Goal: Information Seeking & Learning: Check status

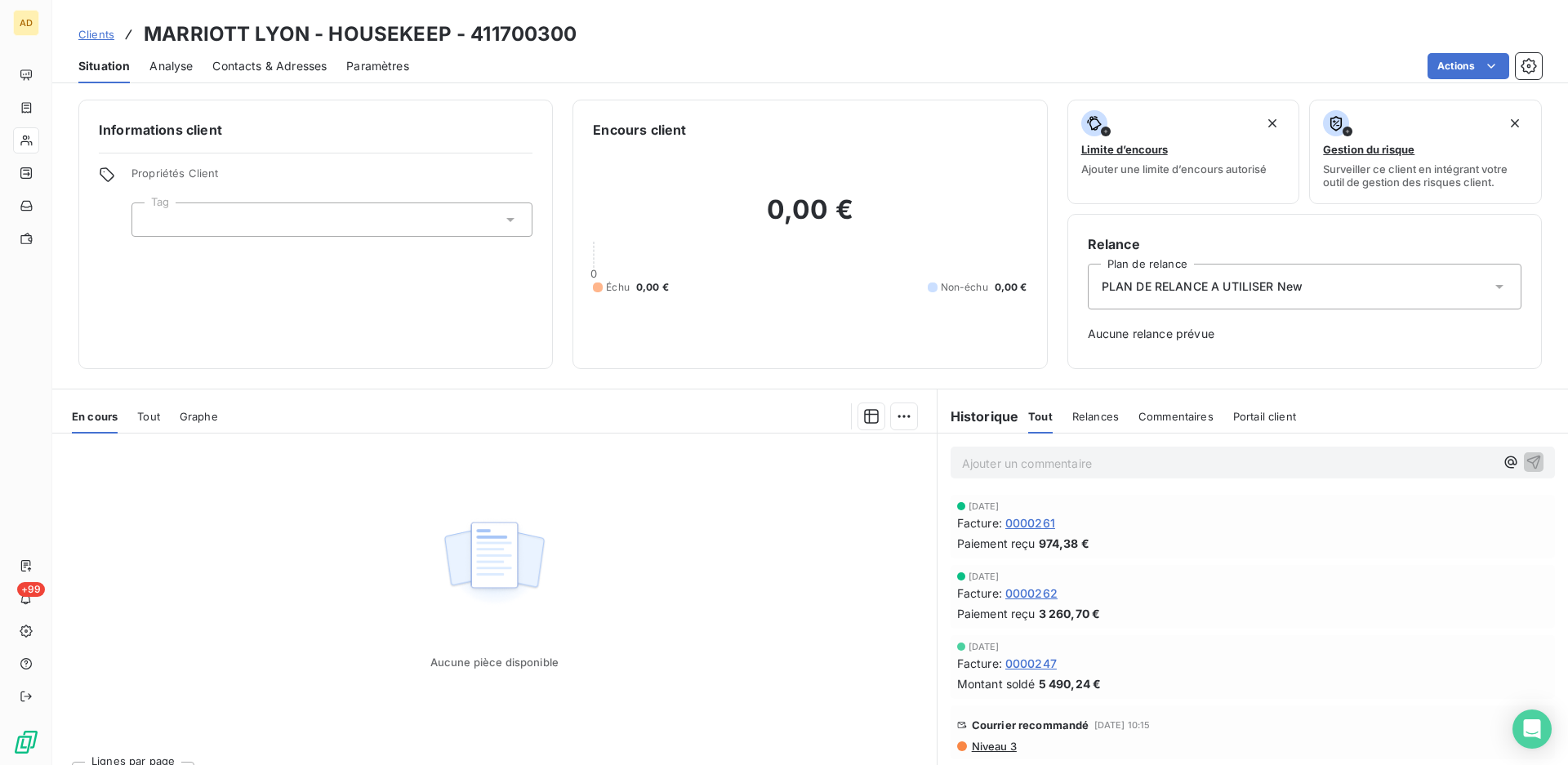
click at [93, 26] on link "Clients" at bounding box center [97, 34] width 36 height 16
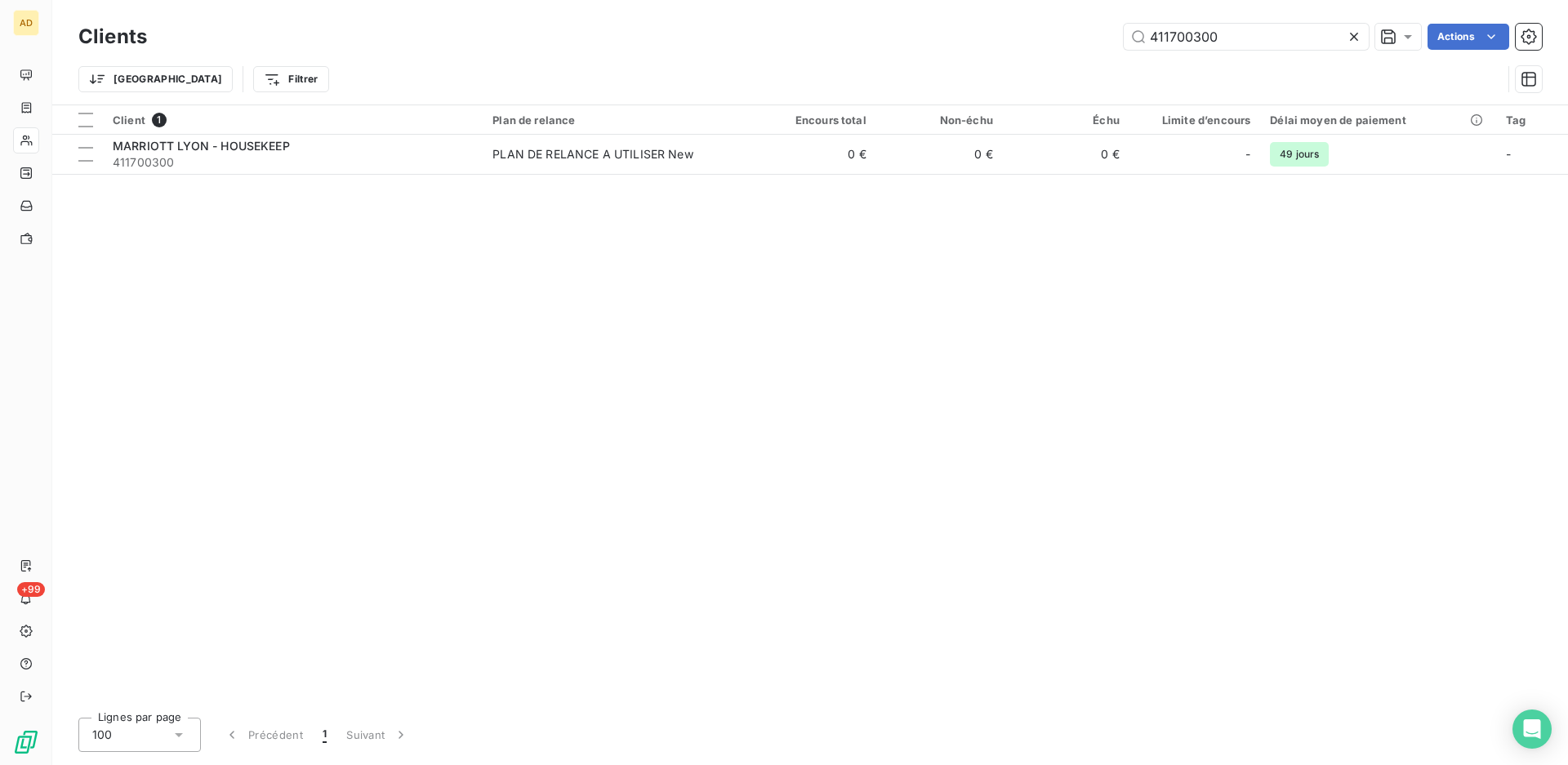
drag, startPoint x: 1217, startPoint y: 37, endPoint x: 1112, endPoint y: 43, distance: 105.2
click at [1113, 43] on div "411700300 Actions" at bounding box center [854, 36] width 1376 height 26
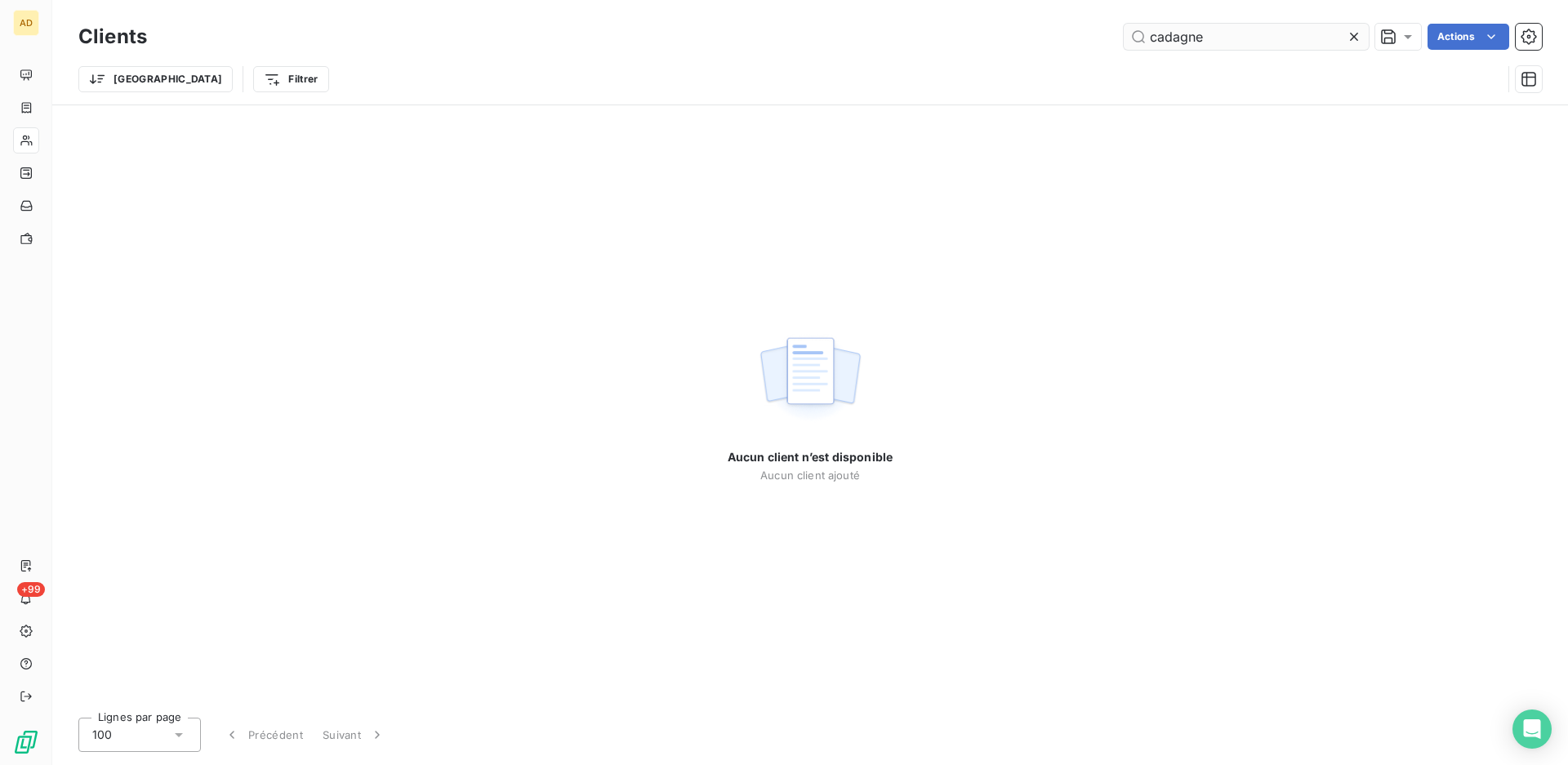
drag, startPoint x: 1211, startPoint y: 34, endPoint x: 1130, endPoint y: 32, distance: 81.0
click at [1131, 32] on input "cadagne" at bounding box center [1247, 36] width 245 height 26
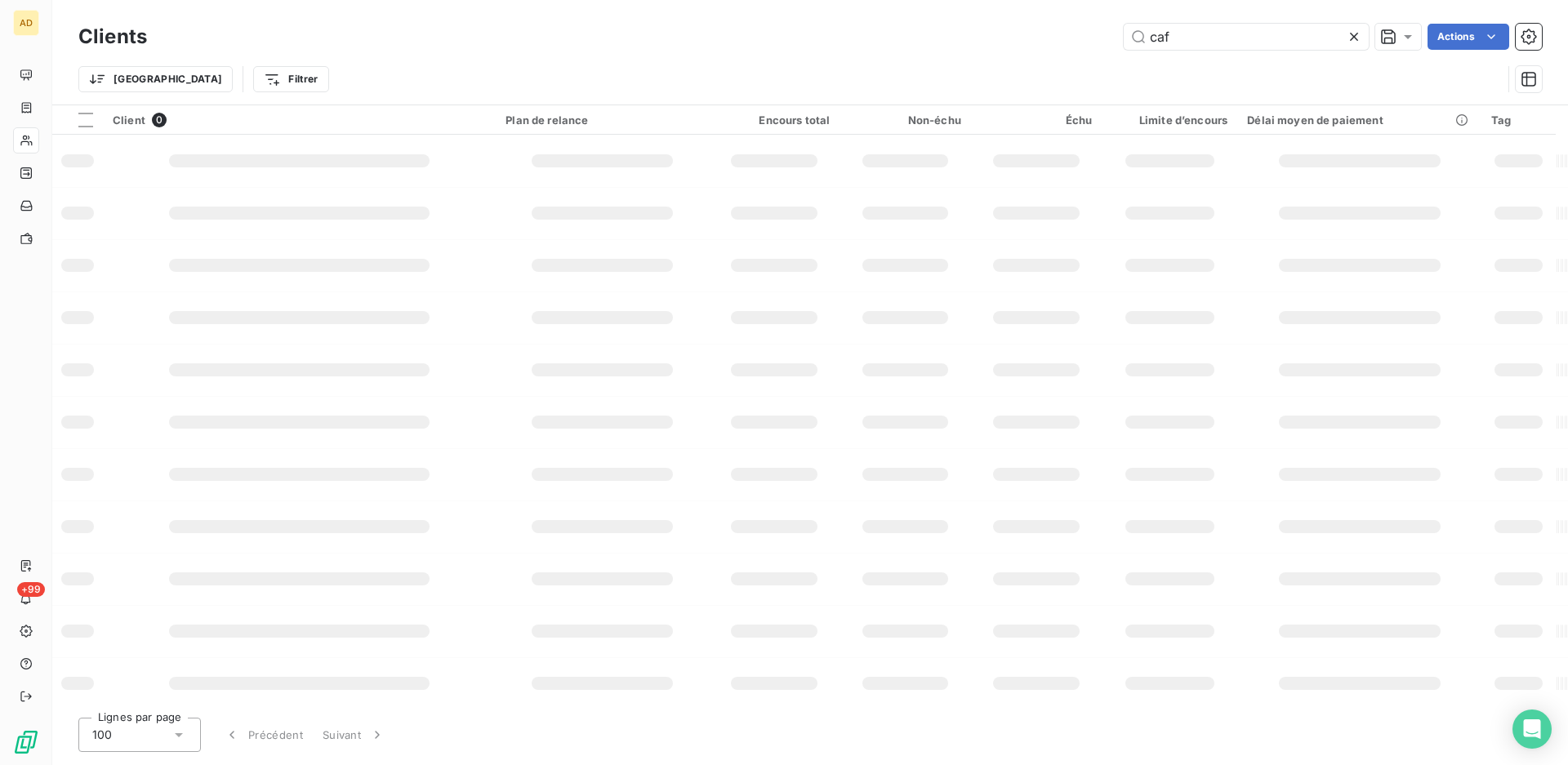
type input "cafe"
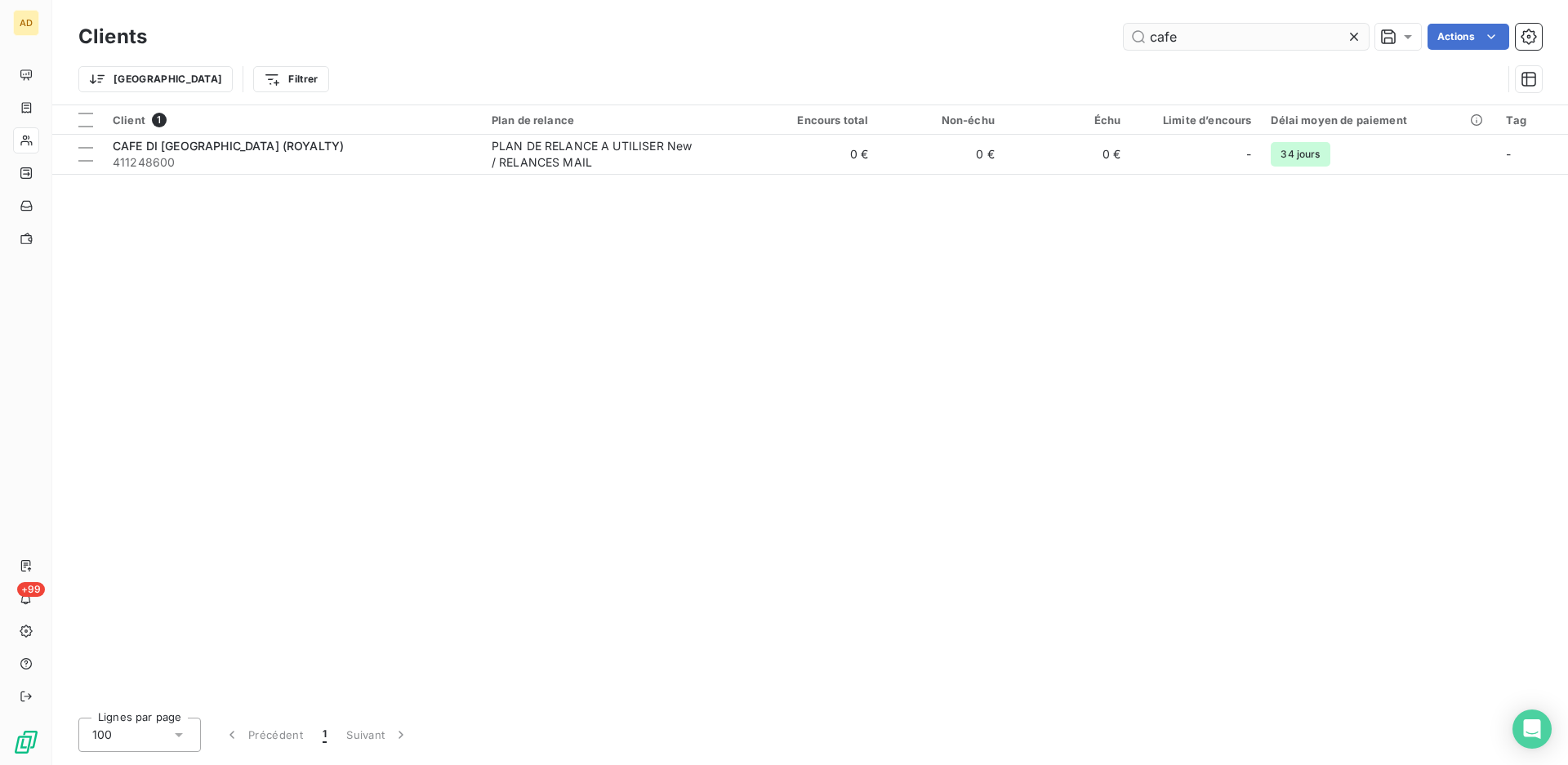
drag, startPoint x: 1193, startPoint y: 41, endPoint x: 1136, endPoint y: 41, distance: 57.0
click at [1136, 41] on input "cafe" at bounding box center [1247, 36] width 245 height 26
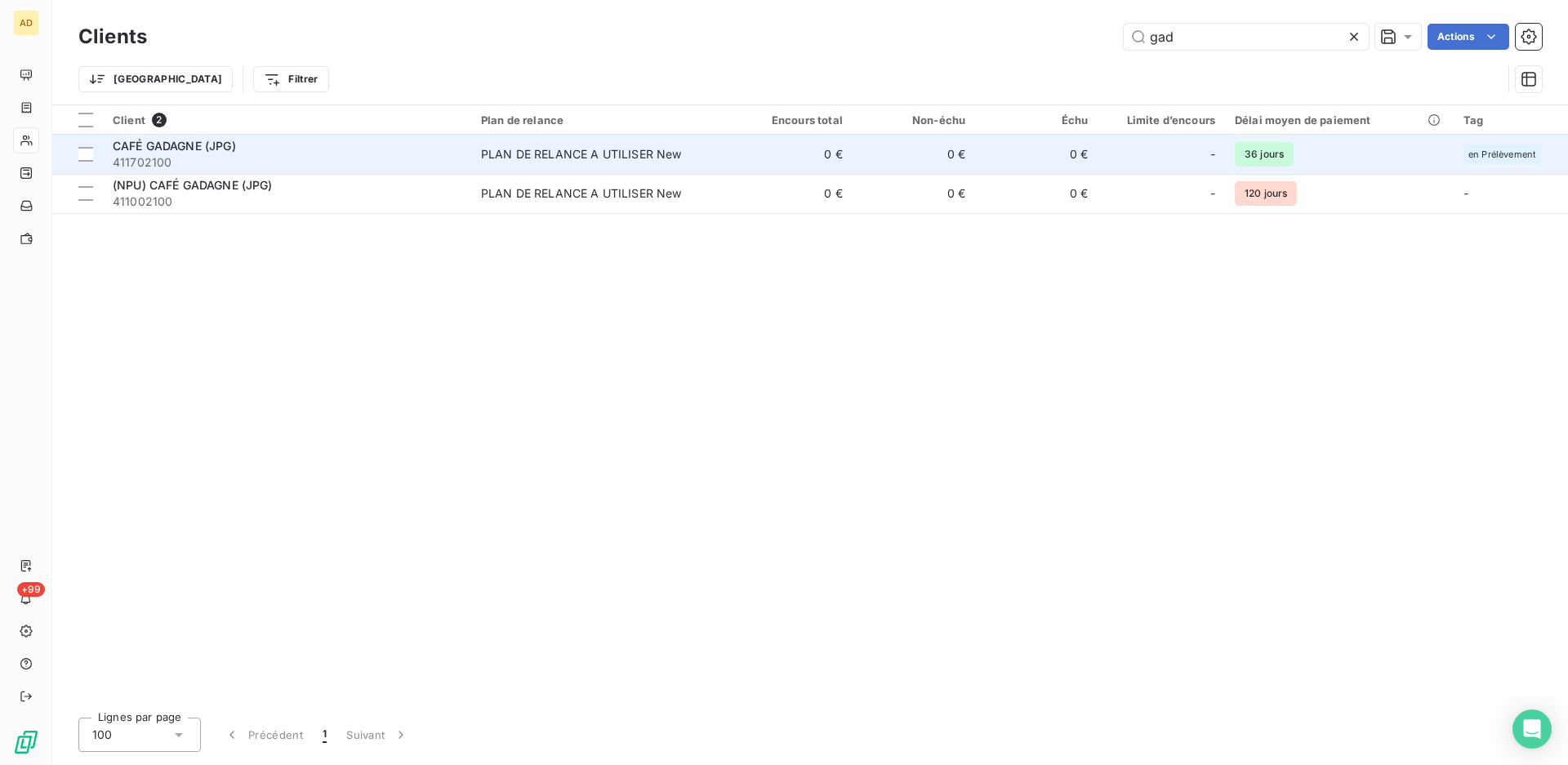
type input "gad"
click at [1473, 156] on span "en Prélèvement" at bounding box center [1503, 154] width 68 height 10
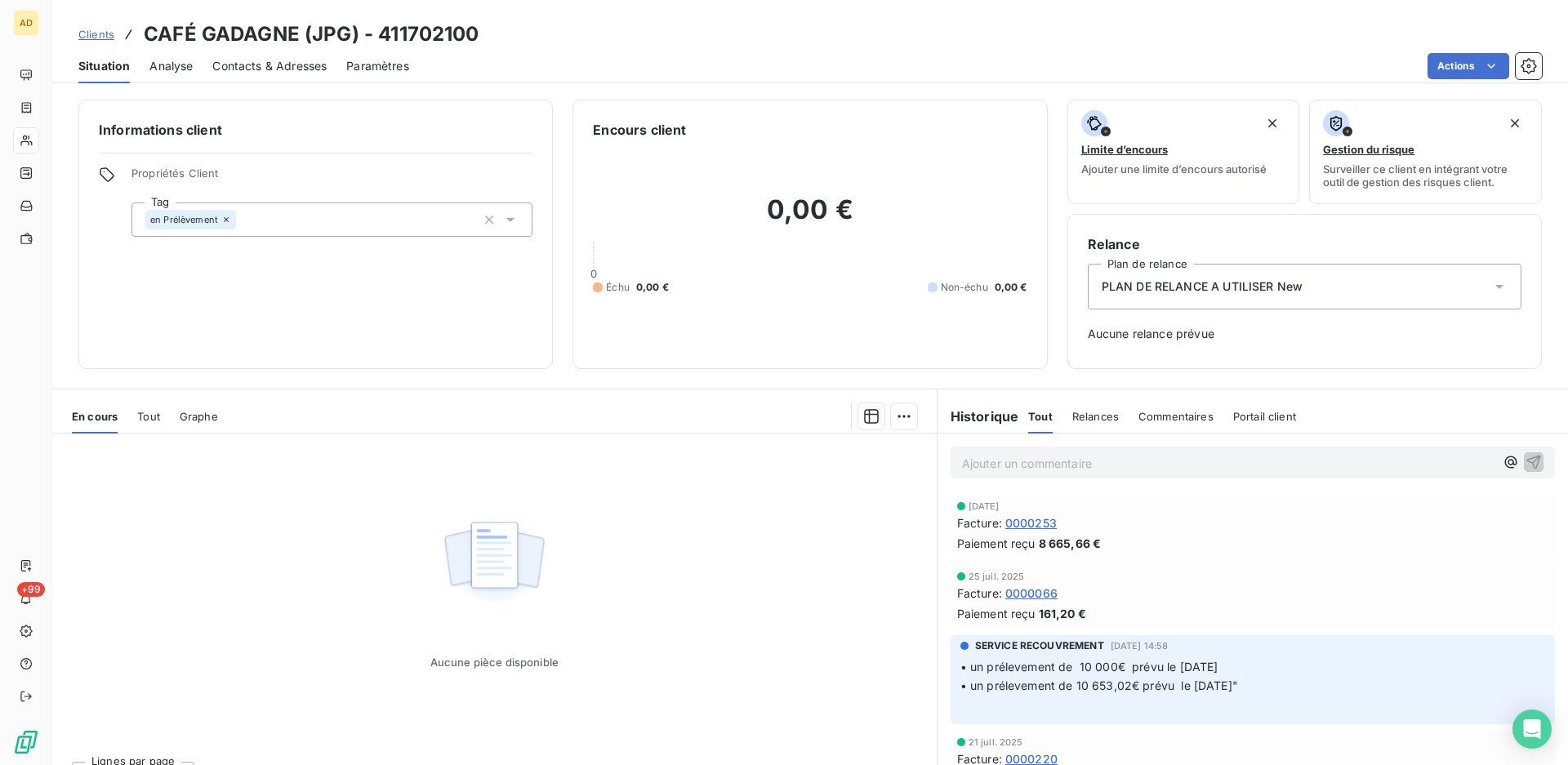
scroll to position [32, 0]
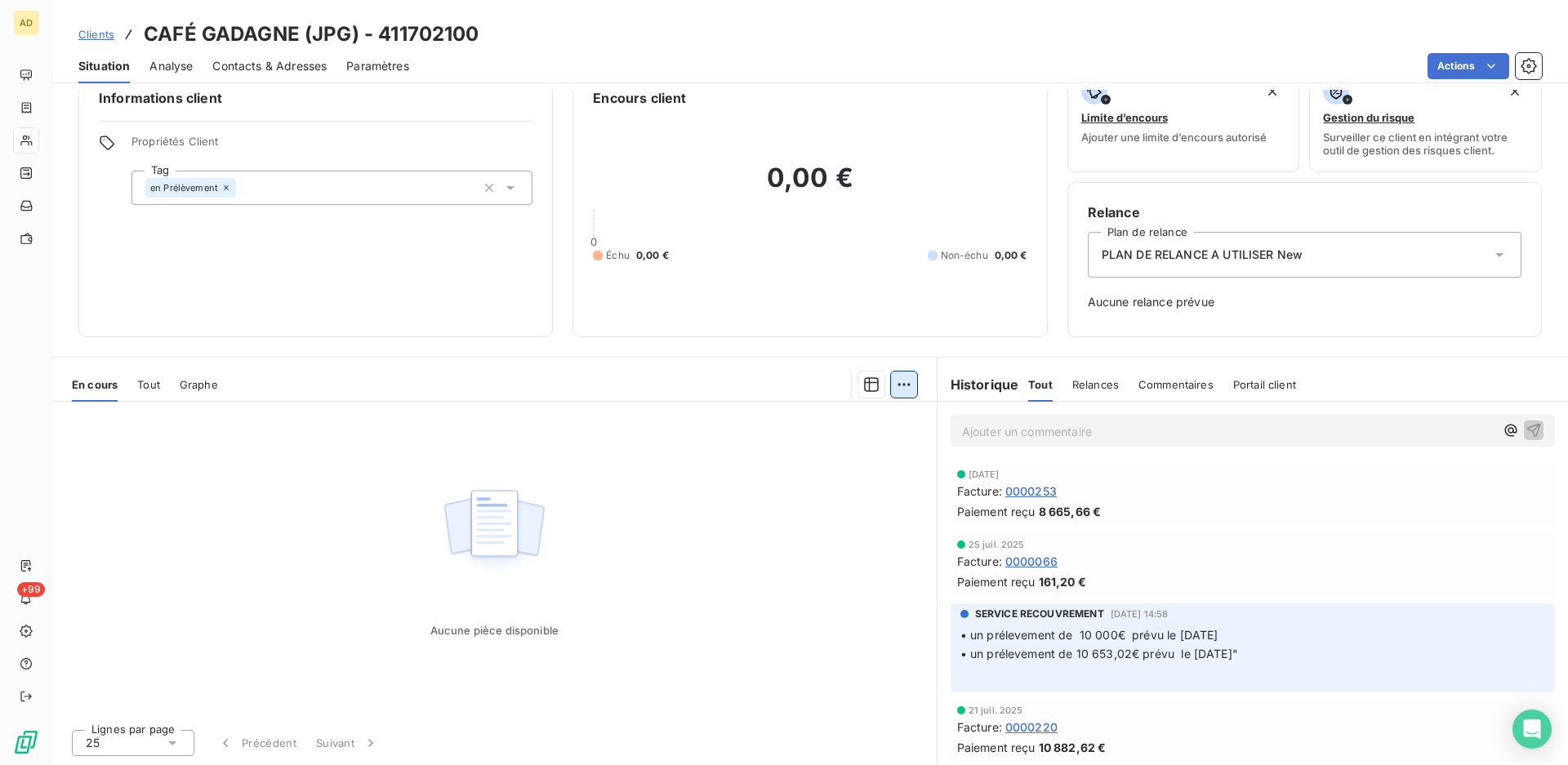
click at [898, 389] on html "AD +99 Clients CAFÉ GADAGNE (JPG) - 411702100 Situation Analyse Contacts & Adre…" at bounding box center [784, 382] width 1568 height 765
click at [1010, 491] on html "AD +99 Clients CAFÉ GADAGNE (JPG) - 411702100 Situation Analyse Contacts & Adre…" at bounding box center [784, 382] width 1568 height 765
click at [1014, 492] on span "0000253" at bounding box center [1030, 490] width 51 height 17
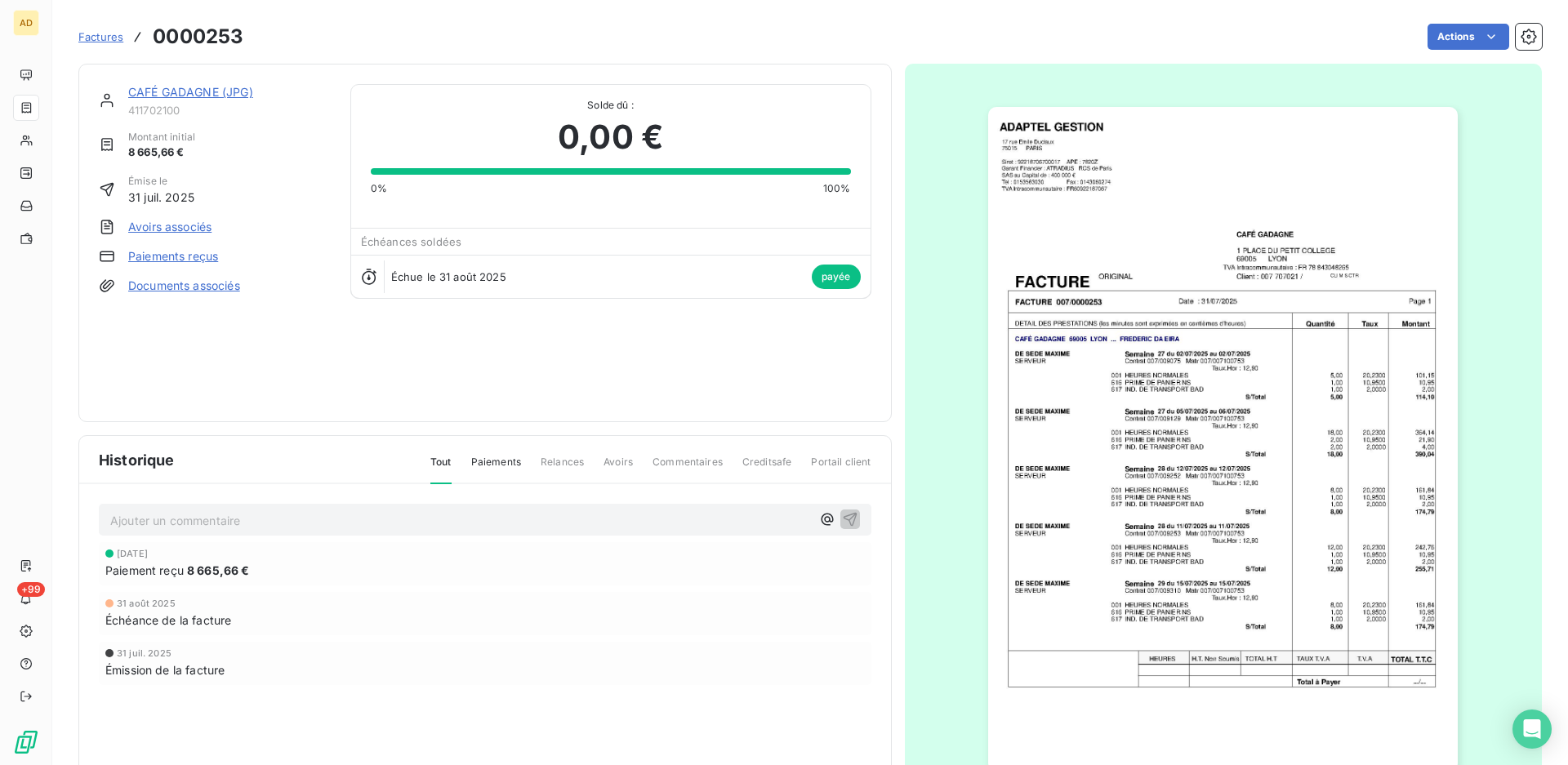
click at [686, 459] on span "Commentaires" at bounding box center [687, 468] width 70 height 28
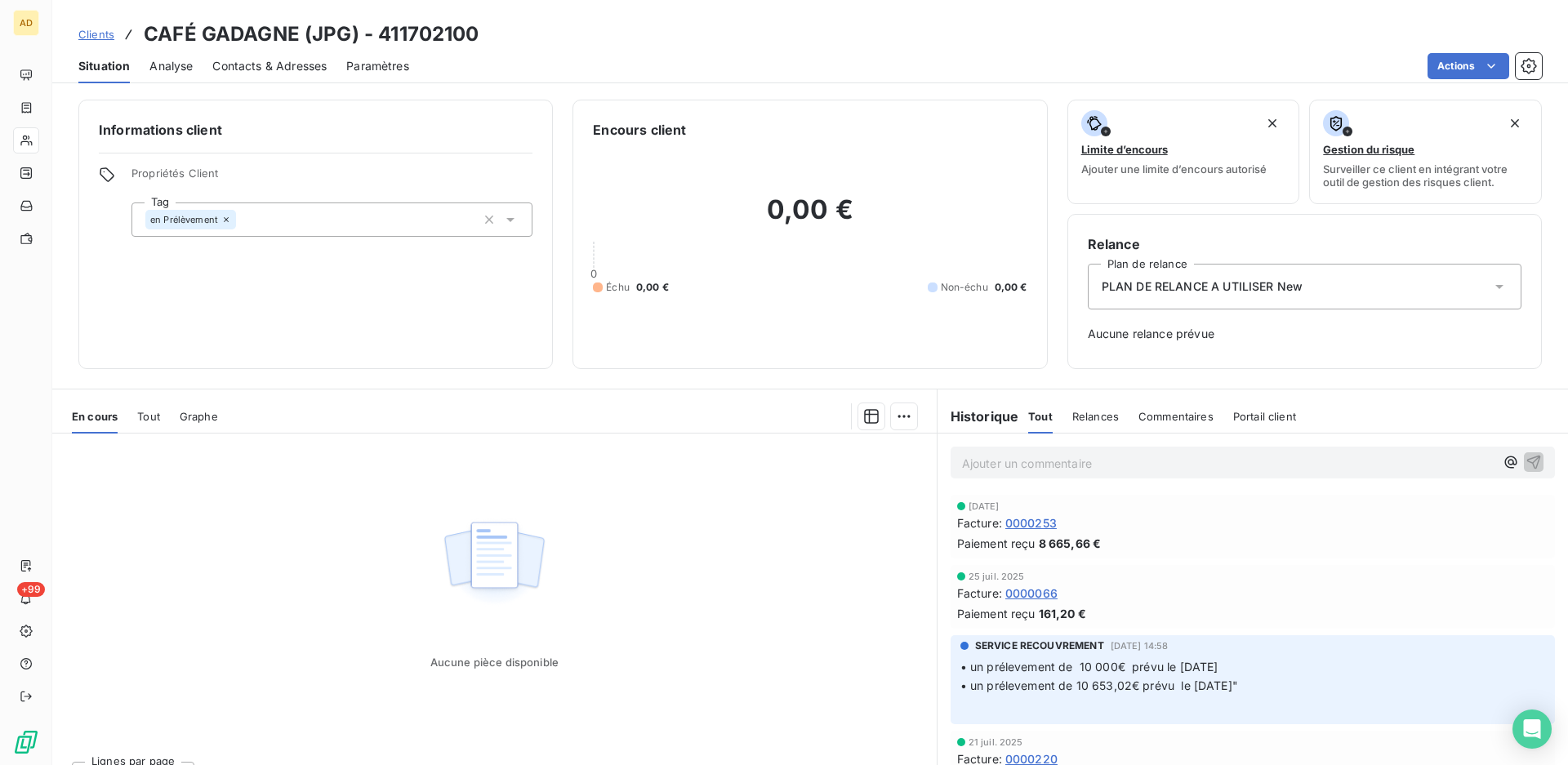
click at [1161, 424] on div "Commentaires" at bounding box center [1176, 416] width 75 height 34
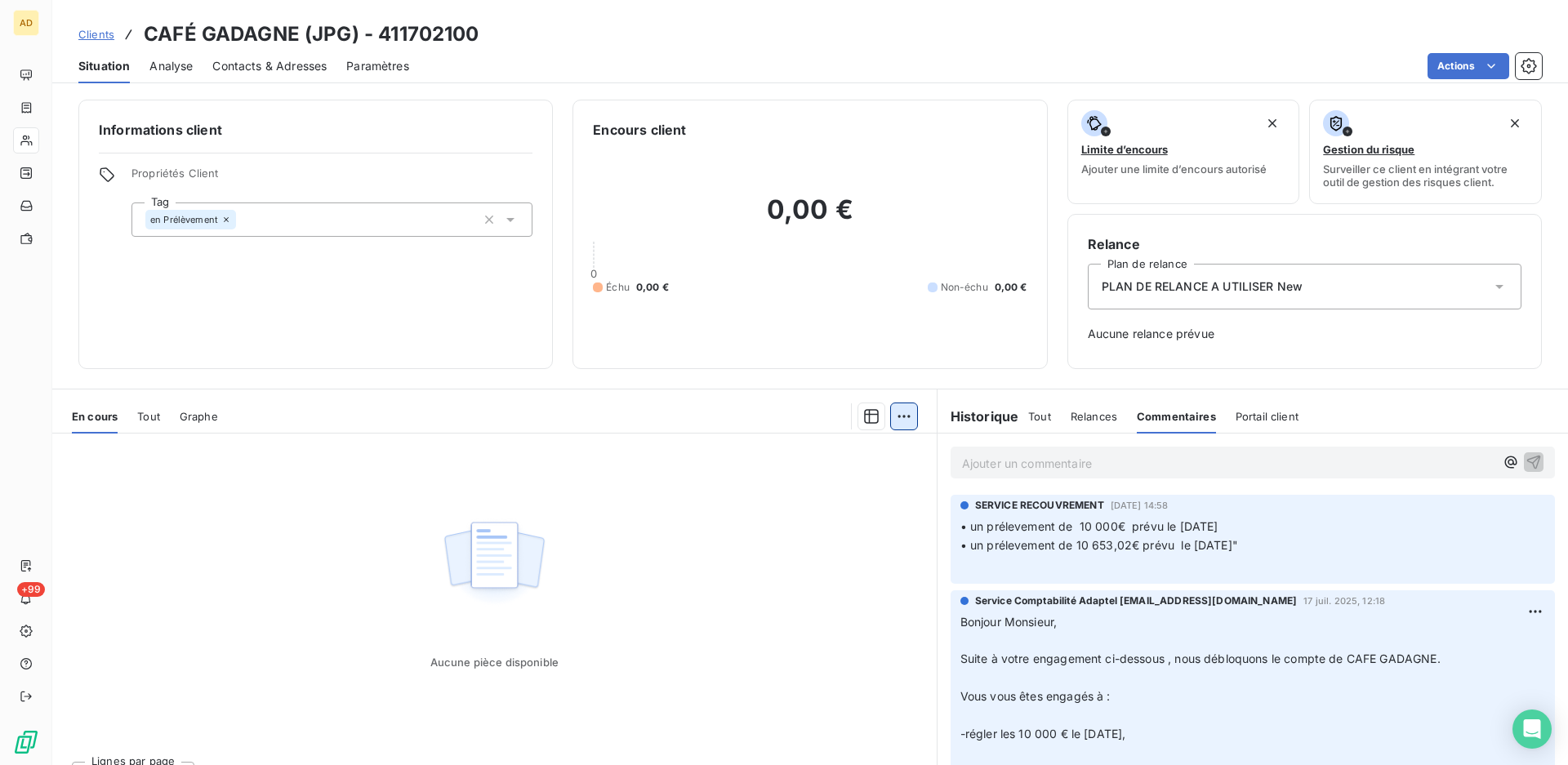
click at [905, 421] on html "AD +99 Clients CAFÉ GADAGNE (JPG) - 411702100 Situation Analyse Contacts & Adre…" at bounding box center [784, 382] width 1568 height 765
click at [1346, 554] on html "AD +99 Clients CAFÉ GADAGNE (JPG) - 411702100 Situation Analyse Contacts & Adre…" at bounding box center [784, 382] width 1568 height 765
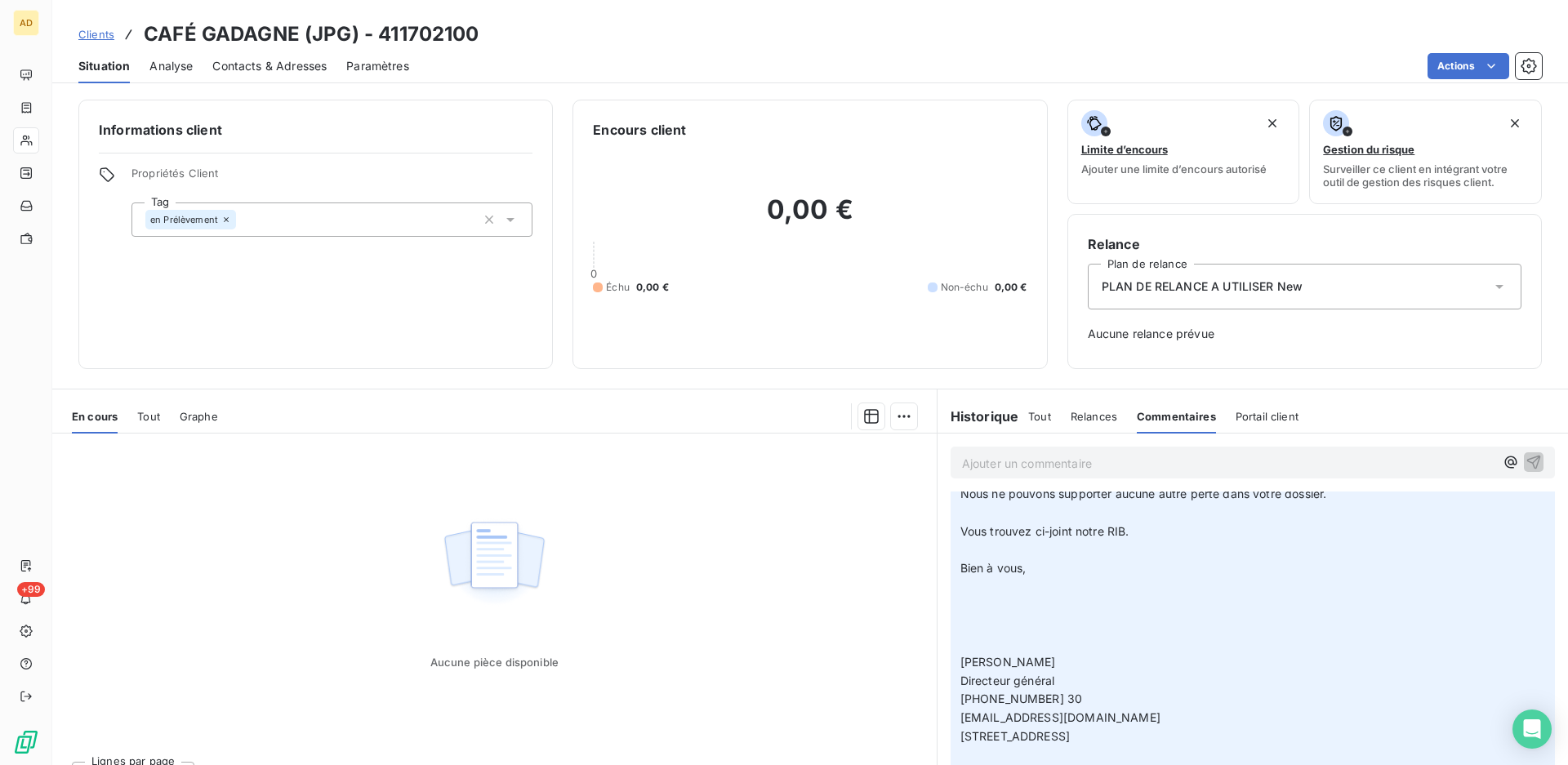
scroll to position [32, 0]
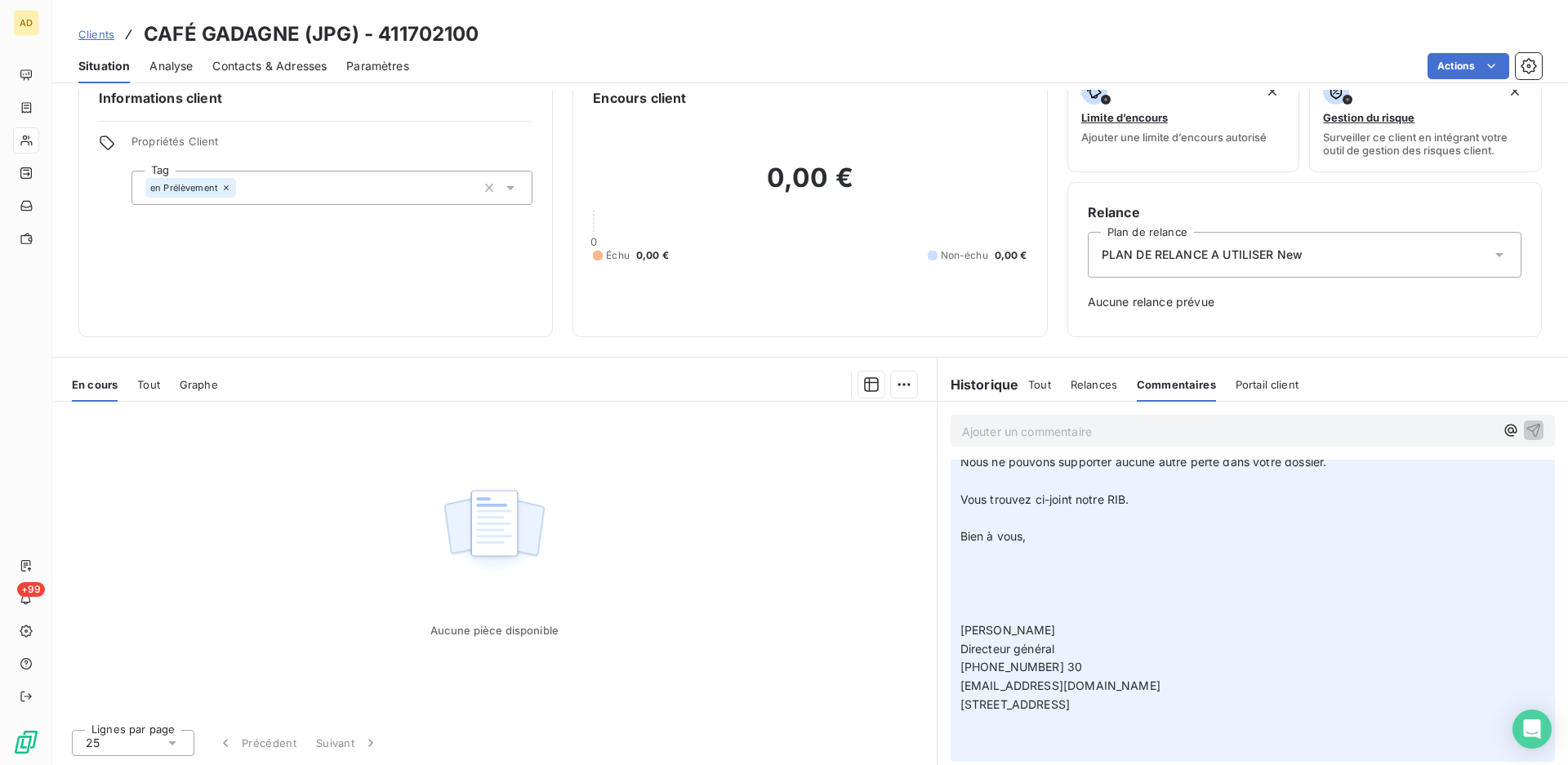
click at [1374, 432] on p "Ajouter un commentaire ﻿" at bounding box center [1228, 431] width 533 height 21
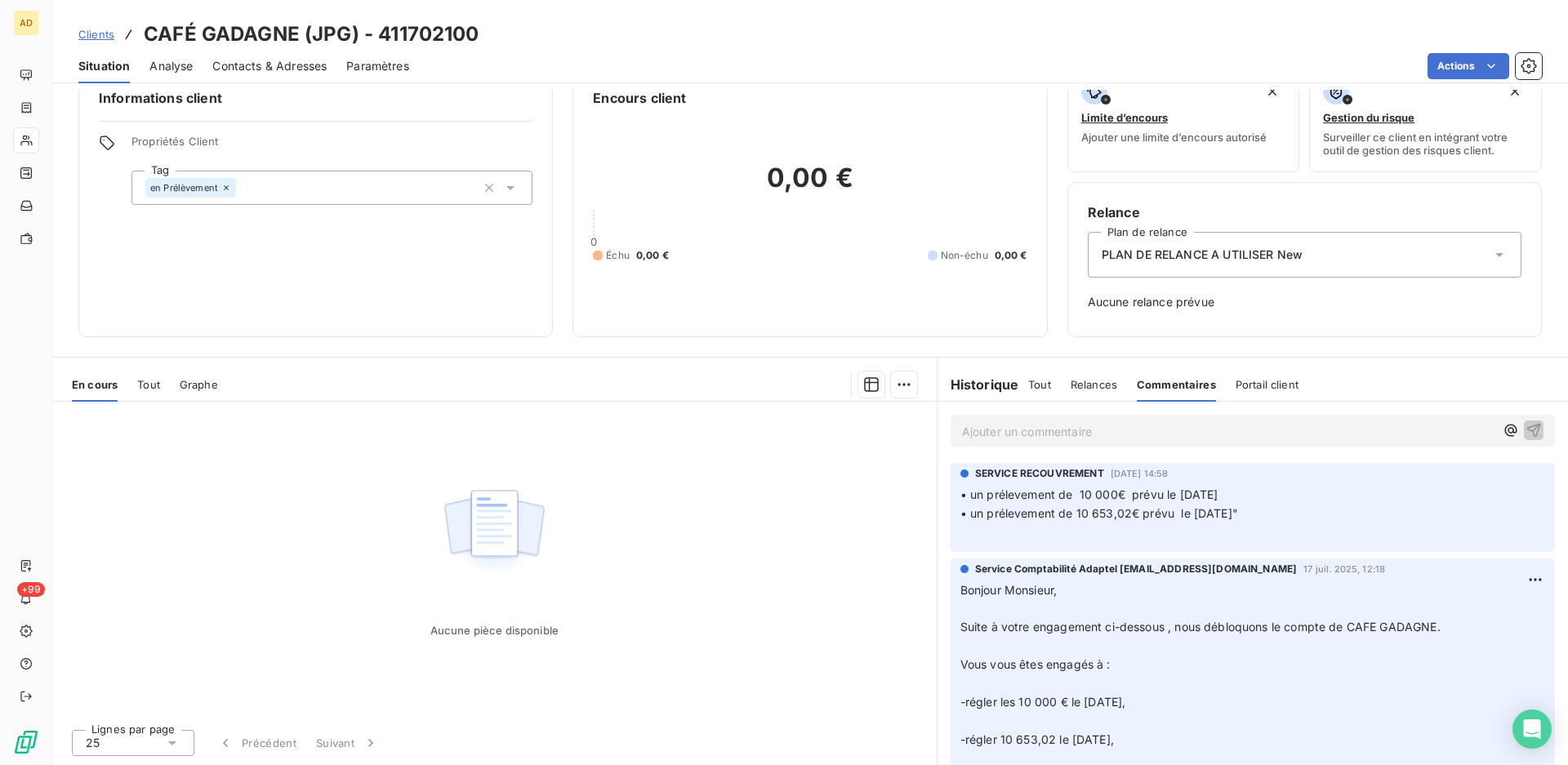
scroll to position [0, 0]
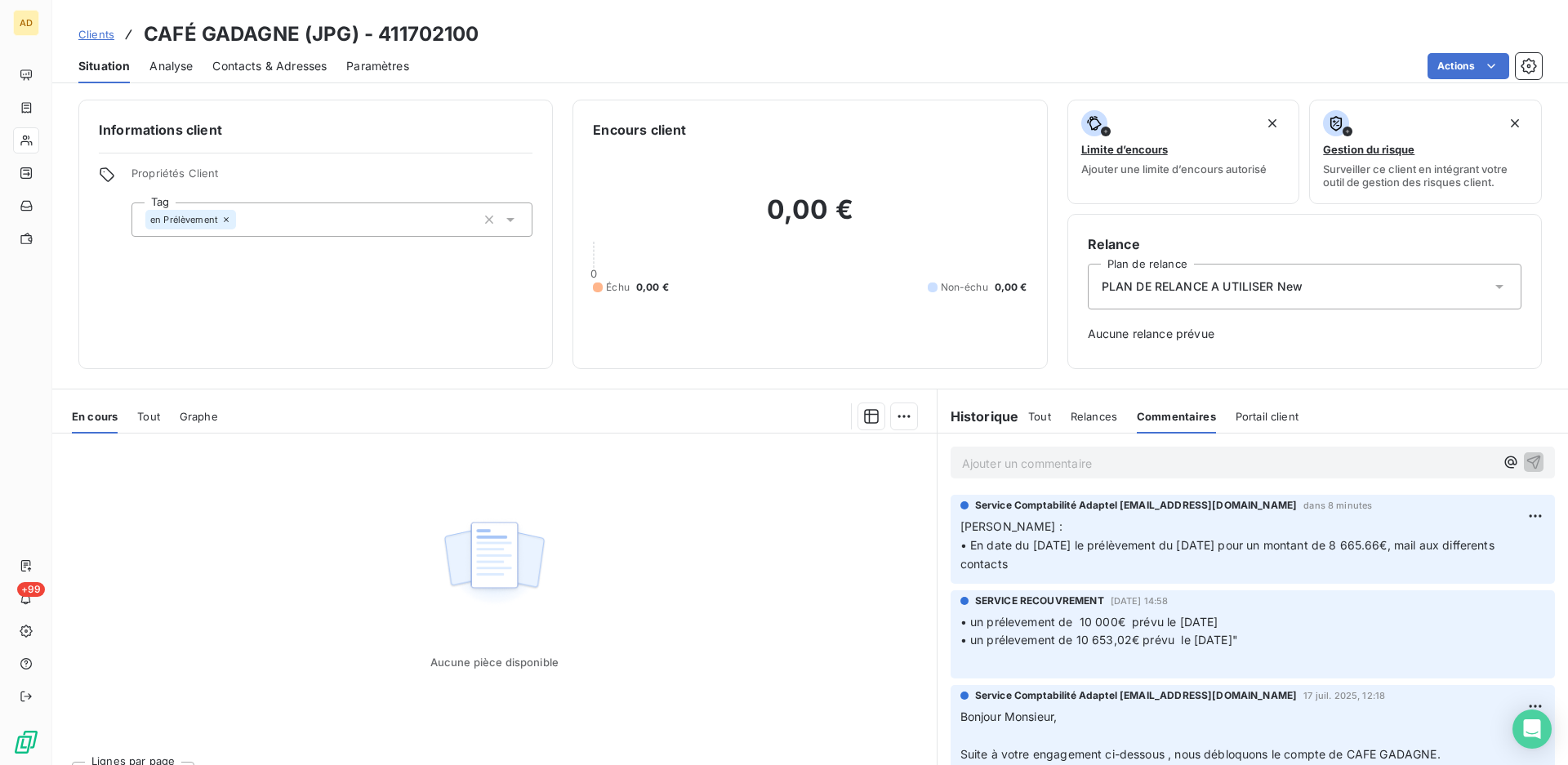
click at [1008, 560] on p "[PERSON_NAME] : • En date du [DATE] le prélèvement du [DATE] pour un montant de…" at bounding box center [1252, 545] width 584 height 56
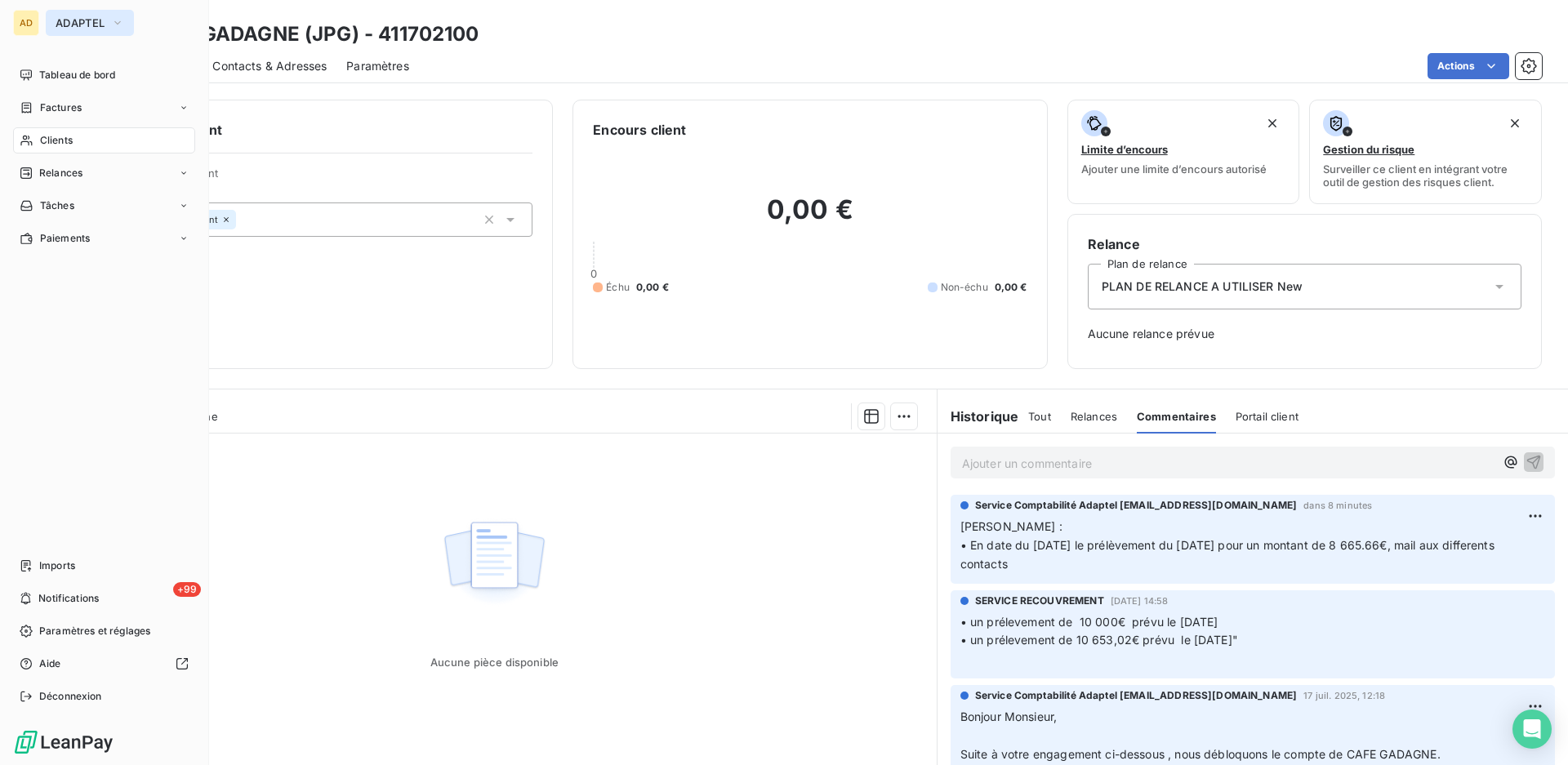
click at [125, 32] on button "ADAPTEL" at bounding box center [89, 22] width 89 height 26
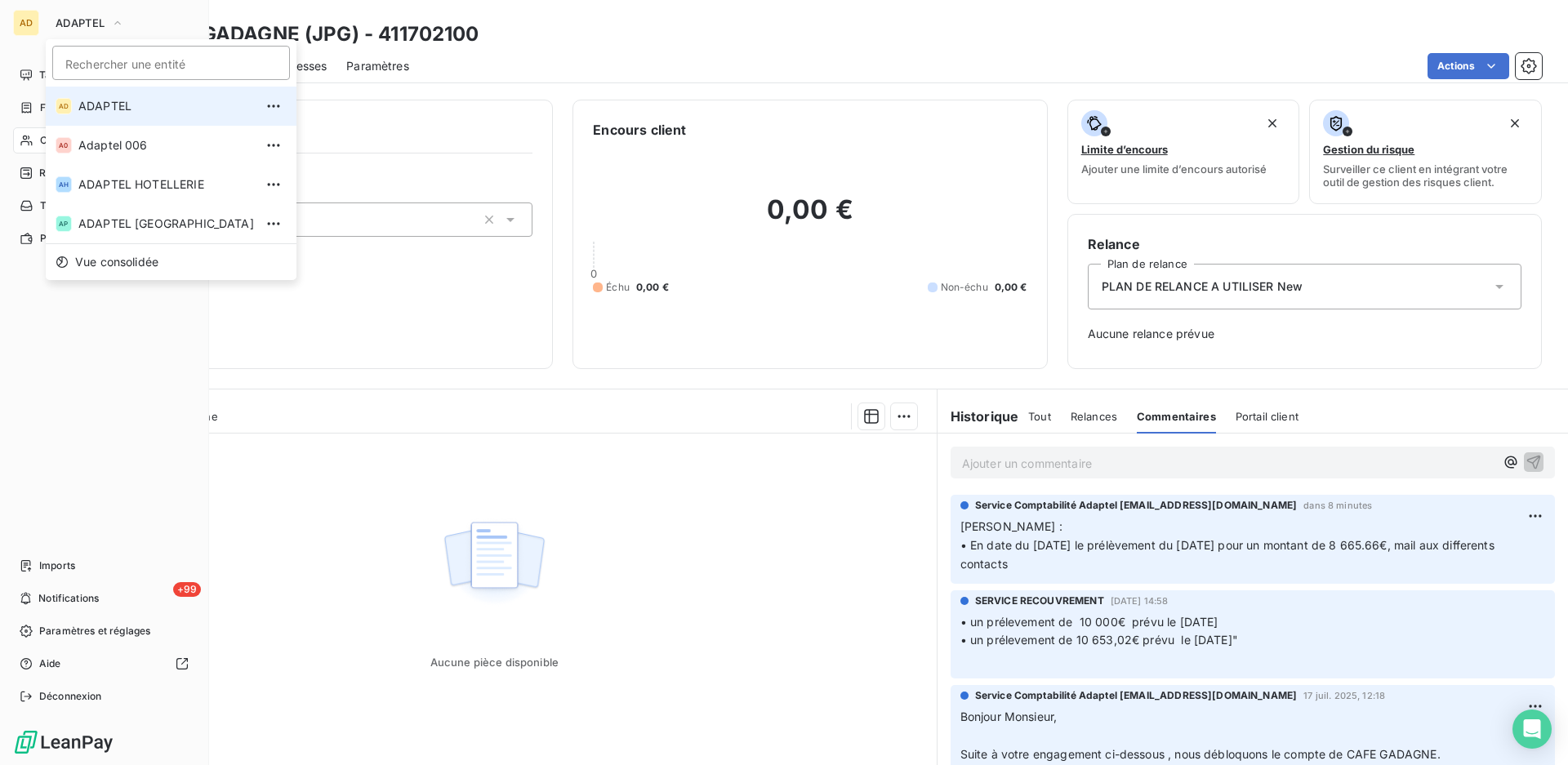
click at [129, 110] on span "ADAPTEL" at bounding box center [166, 106] width 175 height 16
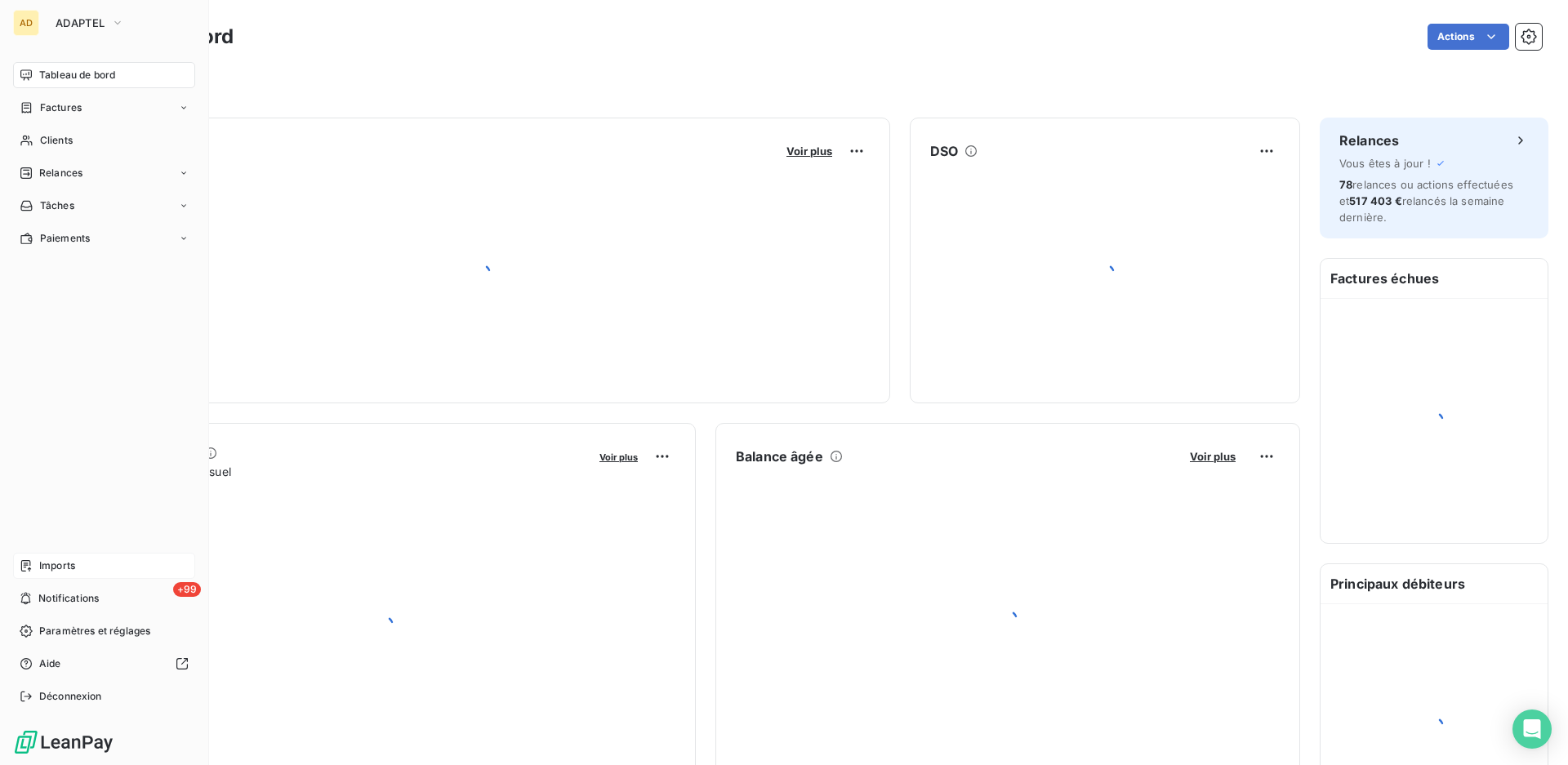
click at [65, 566] on span "Imports" at bounding box center [57, 565] width 36 height 14
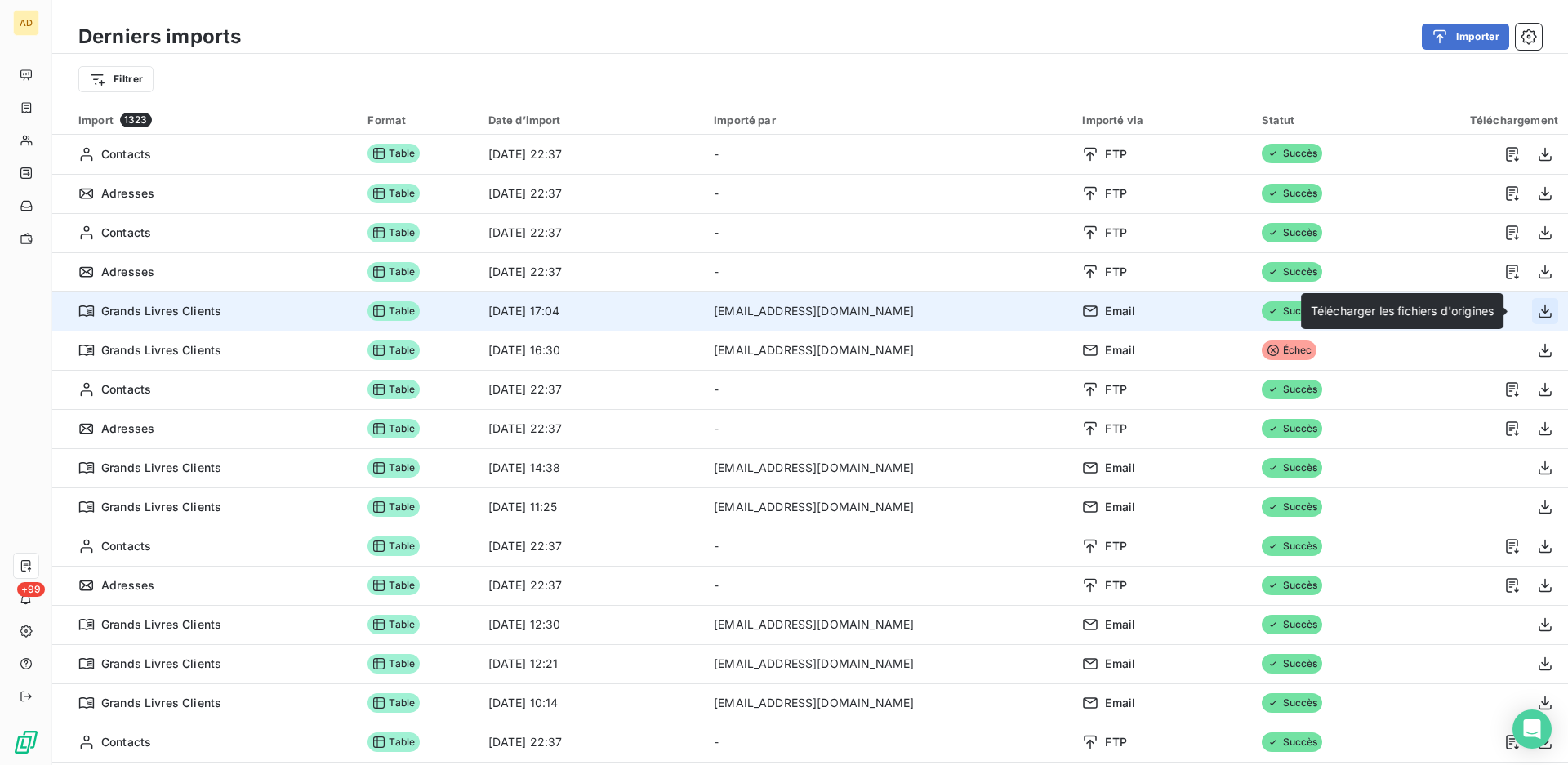
click at [1537, 314] on icon "button" at bounding box center [1545, 311] width 16 height 16
